Goal: Navigation & Orientation: Find specific page/section

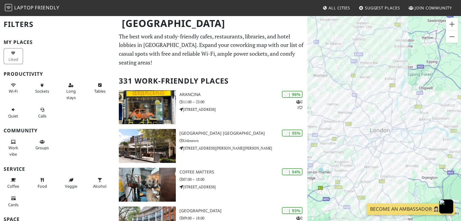
click at [289, 75] on h2 "331 Work-Friendly Places" at bounding box center [211, 81] width 185 height 18
click at [143, 72] on h2 "331 Work-Friendly Places" at bounding box center [211, 81] width 185 height 18
click at [172, 73] on h2 "331 Work-Friendly Places" at bounding box center [211, 81] width 185 height 18
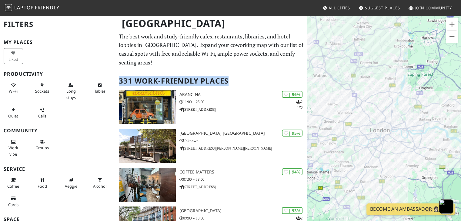
click at [172, 73] on h2 "331 Work-Friendly Places" at bounding box center [211, 81] width 185 height 18
click at [217, 74] on h2 "331 Work-Friendly Places" at bounding box center [211, 81] width 185 height 18
